Goal: Transaction & Acquisition: Purchase product/service

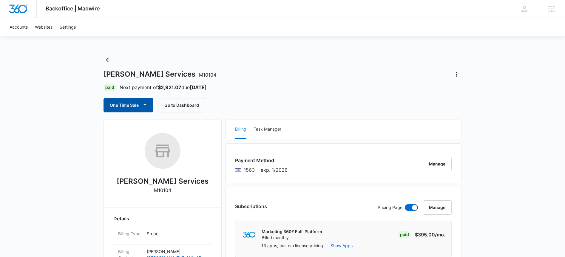
click at [130, 104] on button "One Time Sale" at bounding box center [129, 105] width 50 height 14
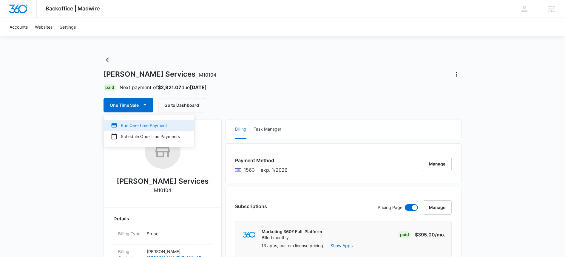
click at [124, 124] on div "Run One-Time Payment" at bounding box center [145, 125] width 69 height 6
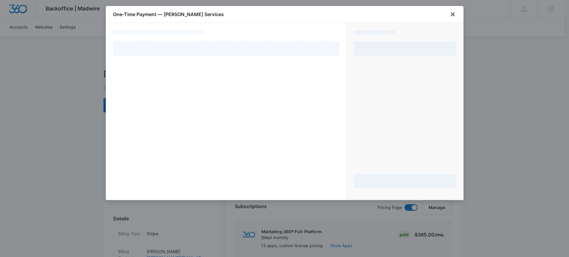
select select "pm_1RTOtzA4n8RTgNjUSoSBxG8y"
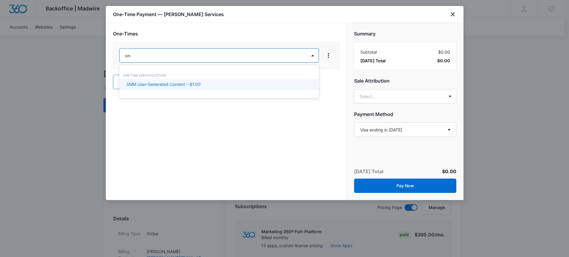
type input "smm"
click at [178, 85] on p "SMM User-Generated Content – $1.00" at bounding box center [163, 84] width 74 height 6
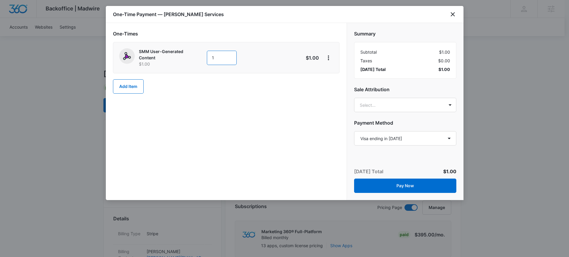
click at [222, 60] on input "1" at bounding box center [222, 58] width 30 height 14
click at [140, 83] on button "Add Item" at bounding box center [128, 86] width 31 height 14
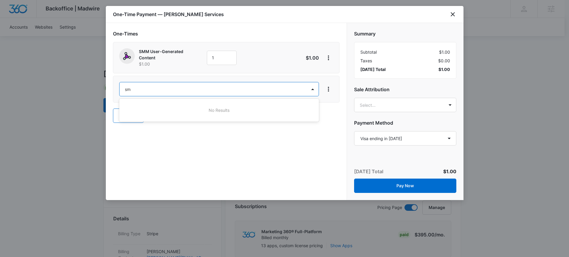
type input "s"
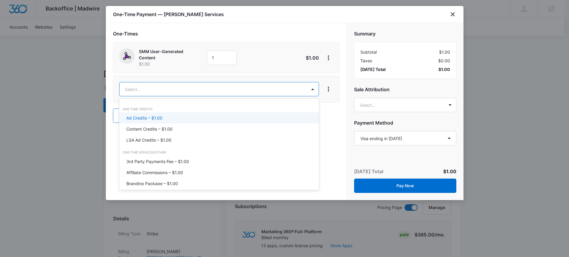
click at [339, 123] on div at bounding box center [284, 128] width 569 height 257
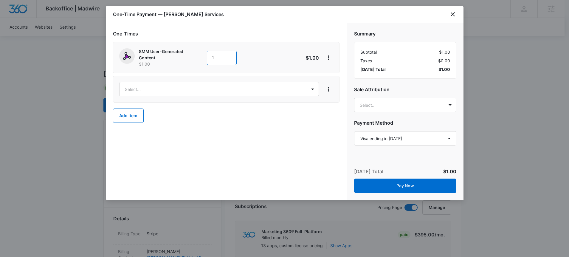
click at [215, 60] on input "1" at bounding box center [222, 58] width 30 height 14
type input "1100"
click at [283, 148] on div "One-Times SMM User-Generated Content $1.00 1100 $1,100.00 Select... Add Item" at bounding box center [226, 111] width 241 height 177
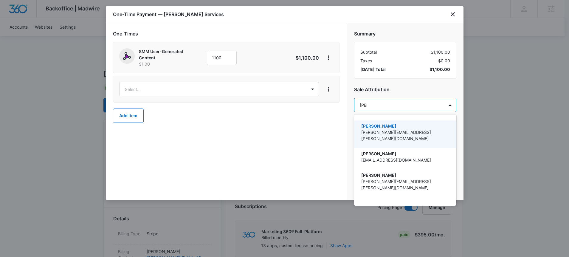
type input "carle"
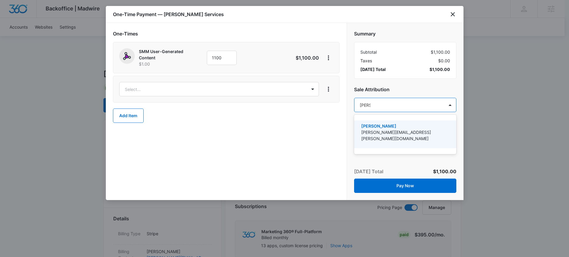
click at [372, 129] on p "carlee.heinmiller@madwire.com" at bounding box center [405, 135] width 87 height 13
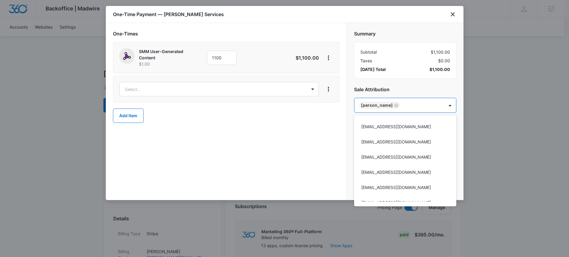
click at [312, 125] on div at bounding box center [284, 128] width 569 height 257
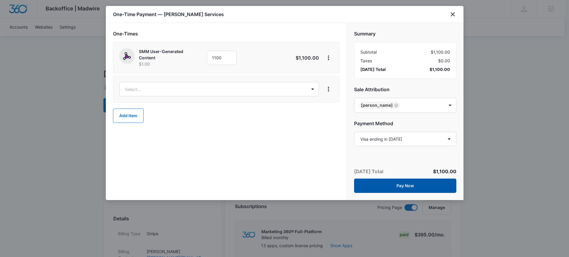
click at [404, 184] on button "Pay Now" at bounding box center [405, 186] width 102 height 14
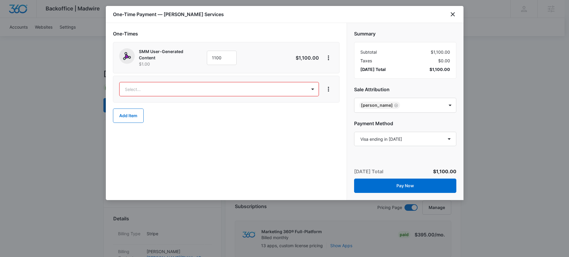
click at [274, 78] on div "option , selected. Select is focused ,type to refine list, press Down to open t…" at bounding box center [226, 89] width 227 height 27
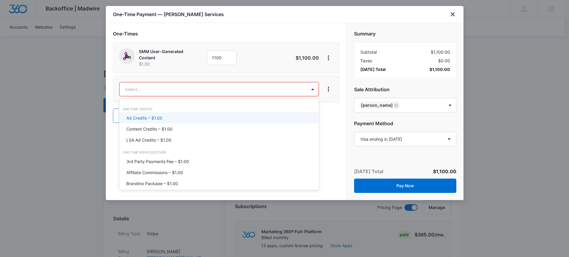
click at [331, 89] on div at bounding box center [284, 128] width 569 height 257
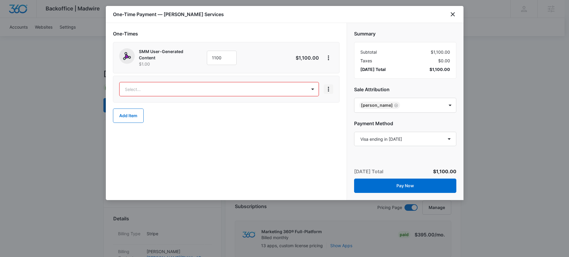
click at [330, 90] on icon "View More" at bounding box center [328, 89] width 7 height 7
click at [339, 110] on div "Delete Item" at bounding box center [346, 105] width 44 height 19
click at [322, 85] on div at bounding box center [326, 89] width 14 height 10
click at [330, 90] on icon "View More" at bounding box center [328, 89] width 7 height 7
click at [337, 102] on button "Delete Item" at bounding box center [346, 105] width 44 height 9
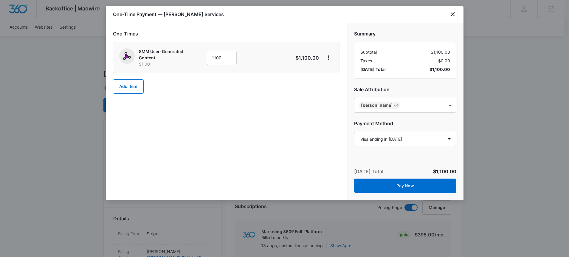
click at [296, 136] on div "One-Times SMM User-Generated Content $1.00 1100 $1,100.00 Add Item" at bounding box center [226, 111] width 241 height 177
click at [407, 189] on button "Pay Now" at bounding box center [405, 186] width 102 height 14
